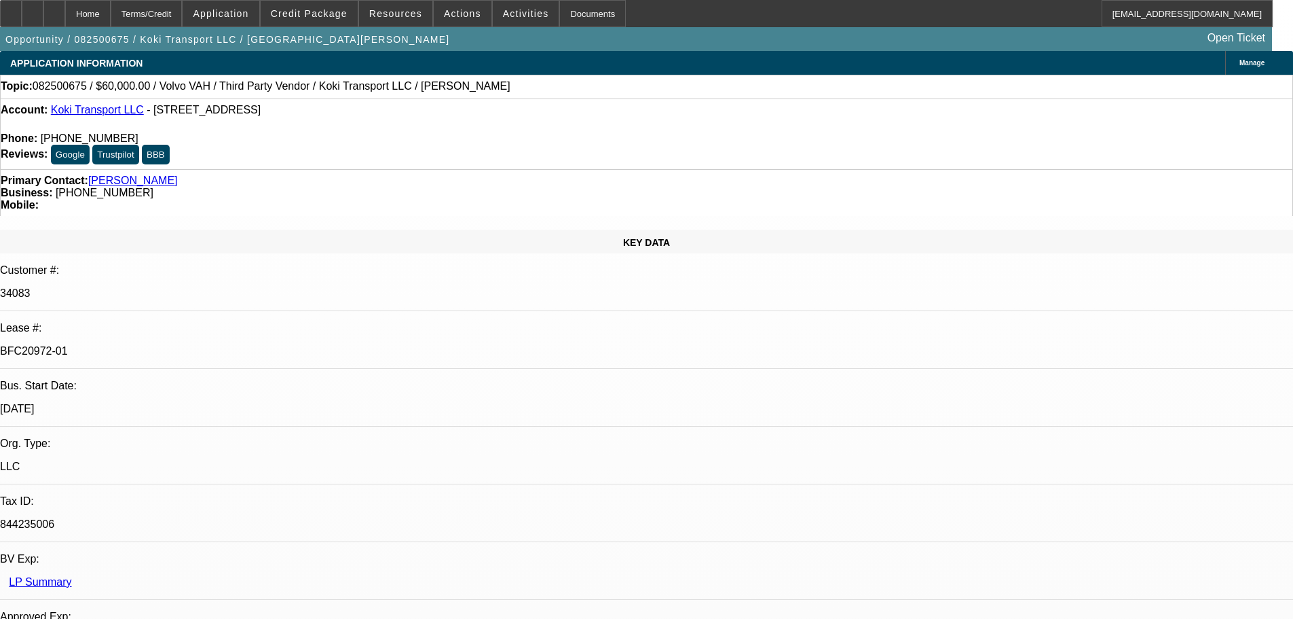
select select "0.2"
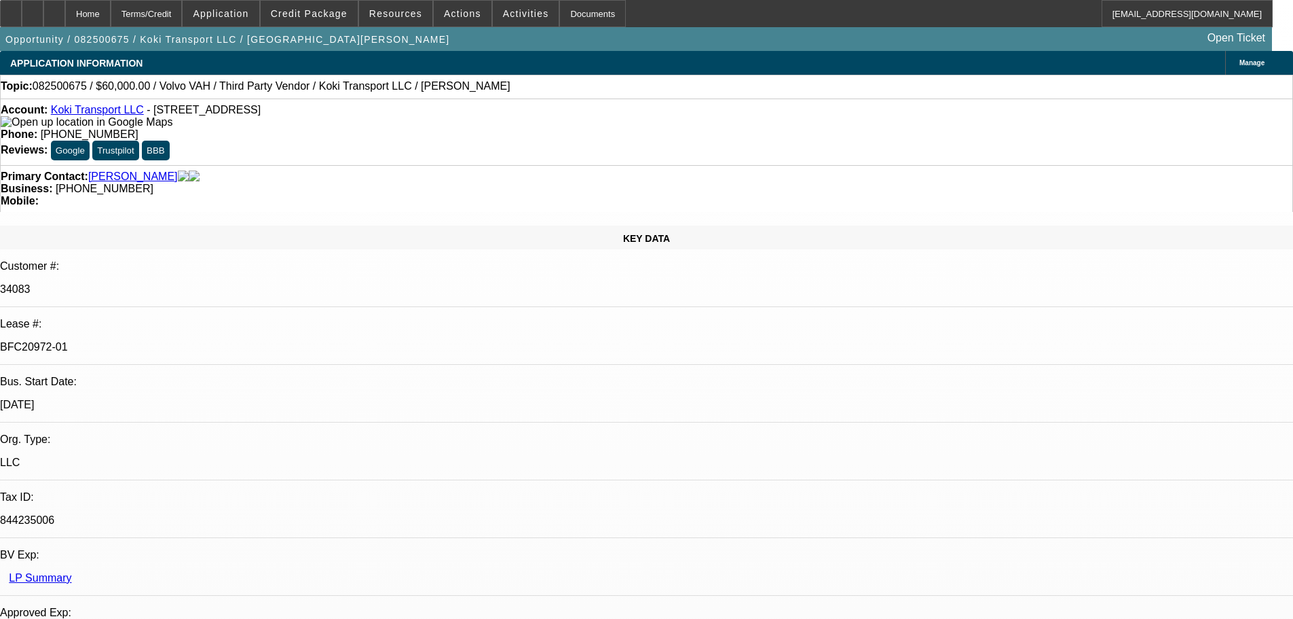
select select "2"
select select "0"
select select "6"
select select "0"
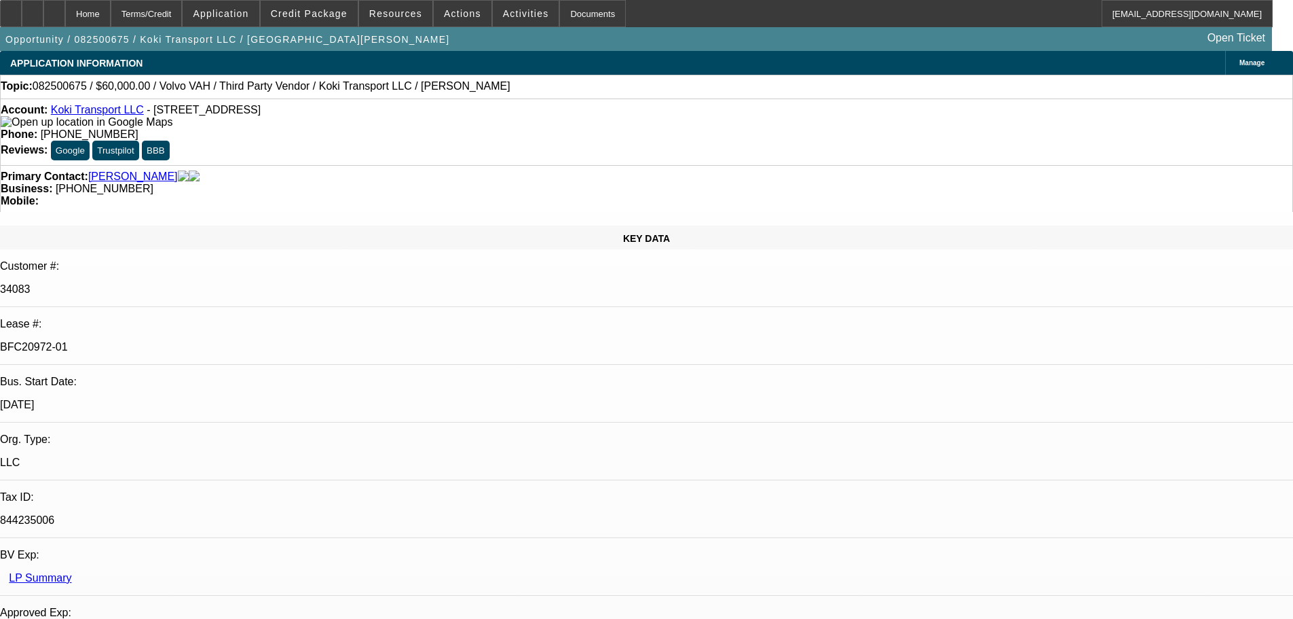
select select "2"
select select "0.1"
select select "4"
select select "0.2"
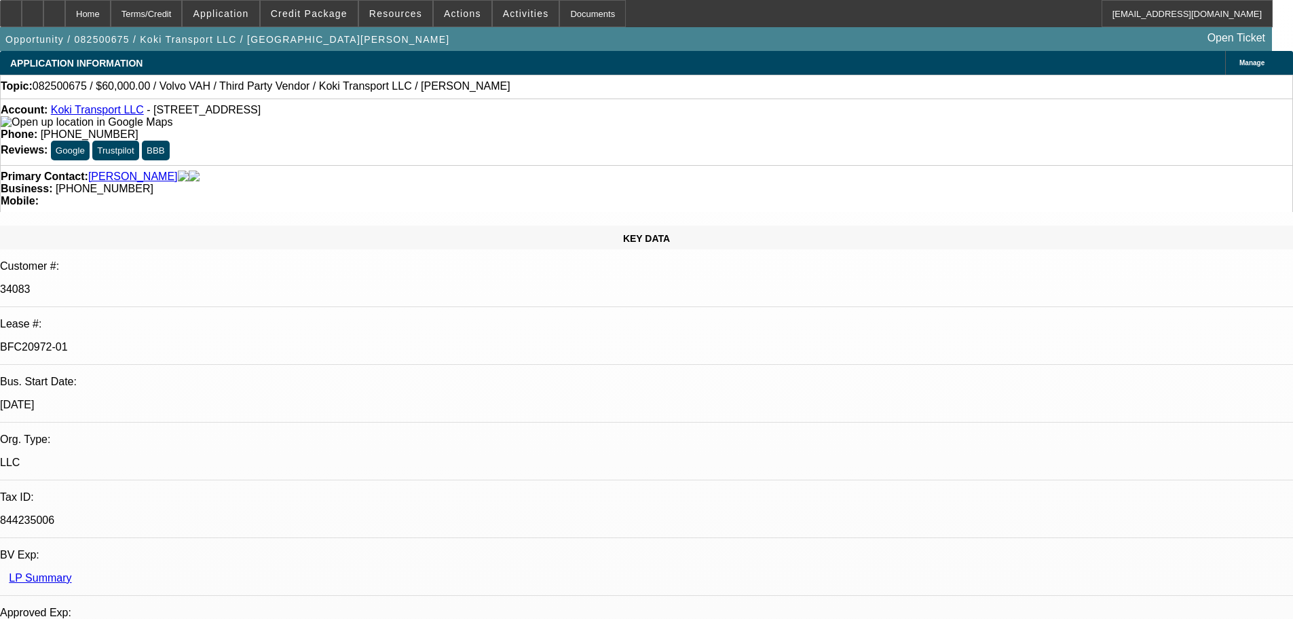
select select "2"
select select "0.1"
select select "4"
select select "0.15"
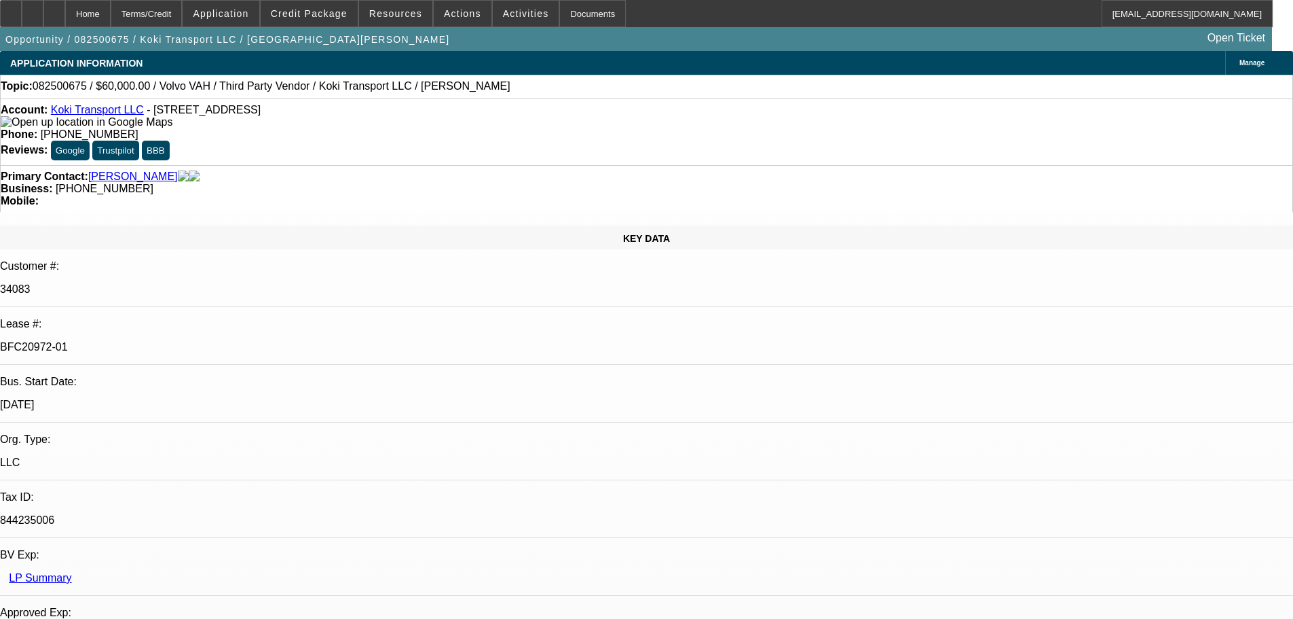
select select "2"
select select "0.1"
select select "4"
click at [574, 12] on div "Documents" at bounding box center [592, 13] width 67 height 27
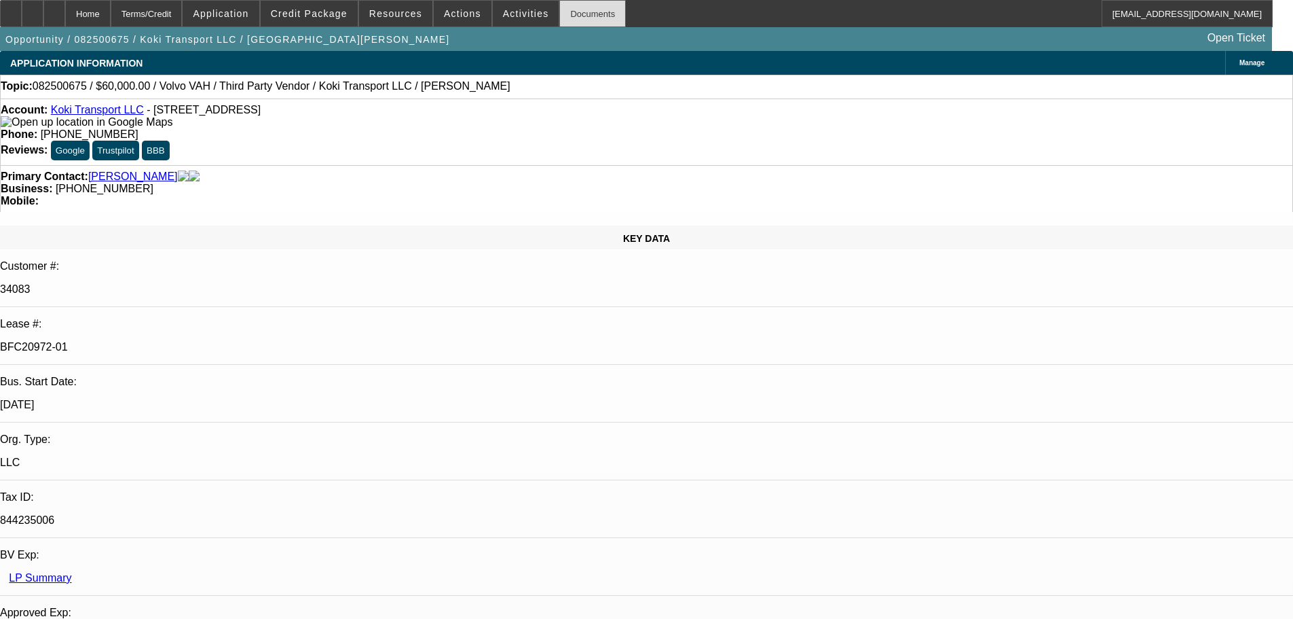
click at [581, 14] on div "Documents" at bounding box center [592, 13] width 67 height 27
